Goal: Task Accomplishment & Management: Use online tool/utility

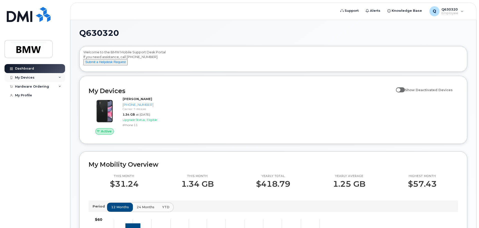
click at [50, 79] on div "My Devices" at bounding box center [35, 77] width 61 height 9
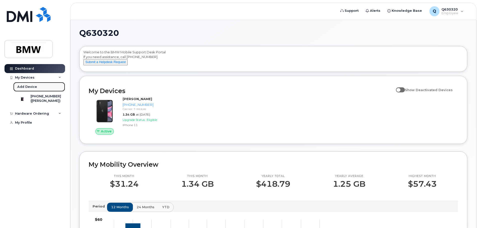
click at [40, 87] on link "Add Device" at bounding box center [39, 87] width 52 height 10
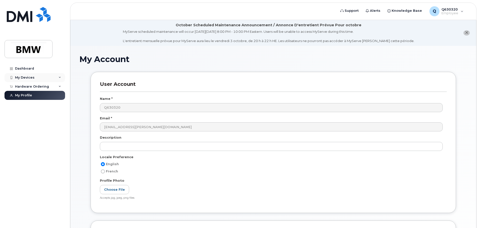
click at [59, 77] on icon at bounding box center [60, 77] width 3 height 3
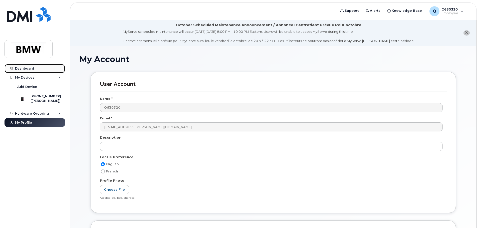
click at [25, 66] on link "Dashboard" at bounding box center [35, 68] width 61 height 9
